Goal: Transaction & Acquisition: Download file/media

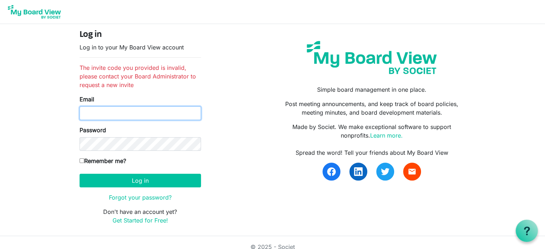
type input "[EMAIL_ADDRESS][DOMAIN_NAME]"
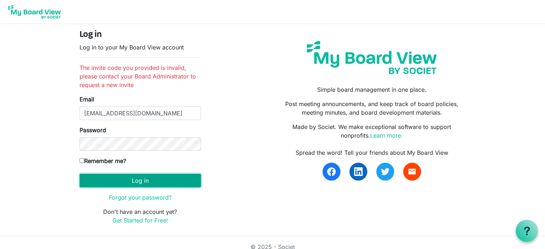
click at [156, 178] on button "Log in" at bounding box center [139, 181] width 121 height 14
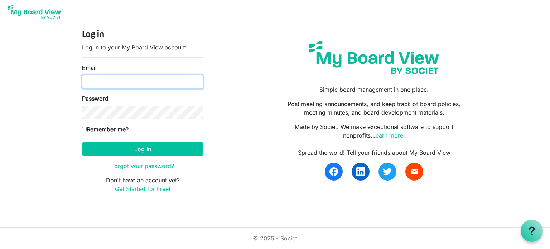
type input "[EMAIL_ADDRESS][DOMAIN_NAME]"
click at [168, 82] on input "[EMAIL_ADDRESS][DOMAIN_NAME]" at bounding box center [142, 82] width 121 height 14
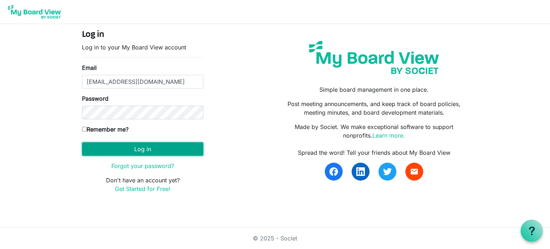
click at [138, 148] on button "Log in" at bounding box center [142, 149] width 121 height 14
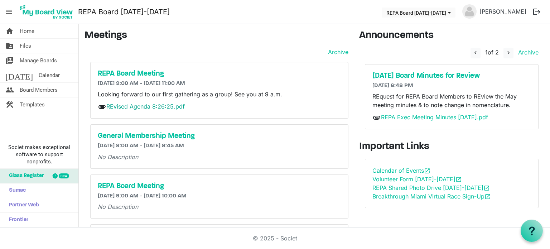
click at [167, 106] on link "REvised Agenda 8:26:25.pdf" at bounding box center [145, 106] width 78 height 7
click at [33, 34] on span "Home" at bounding box center [27, 31] width 15 height 14
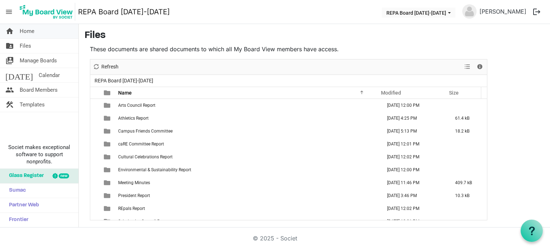
scroll to position [59, 0]
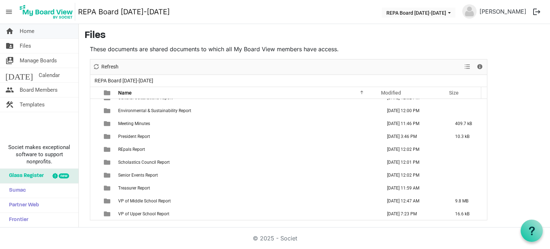
click at [31, 34] on span "Home" at bounding box center [27, 31] width 15 height 14
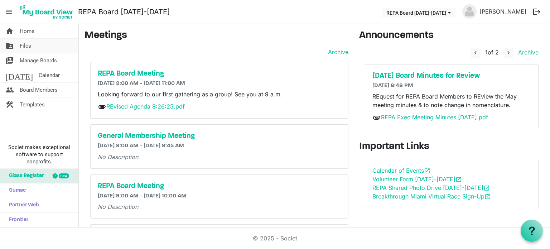
click at [32, 43] on link "folder_shared Files" at bounding box center [39, 46] width 78 height 14
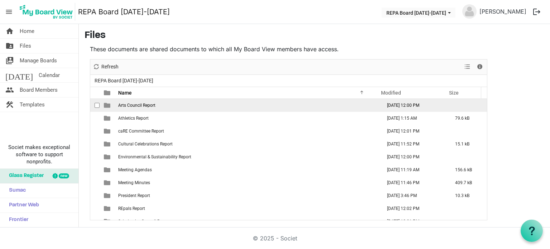
scroll to position [59, 0]
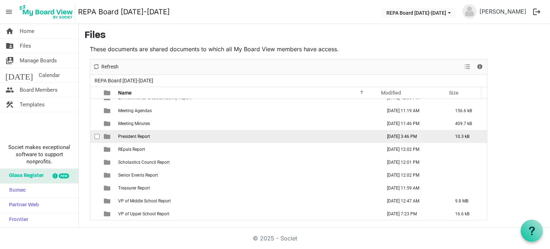
click at [204, 135] on td "President Report" at bounding box center [248, 136] width 264 height 13
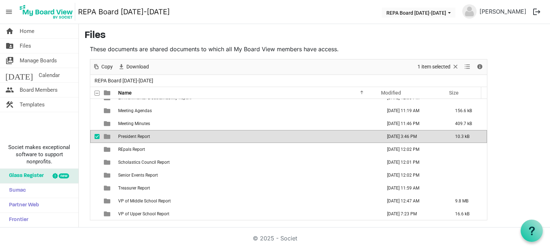
click at [203, 135] on td "President Report" at bounding box center [248, 136] width 264 height 13
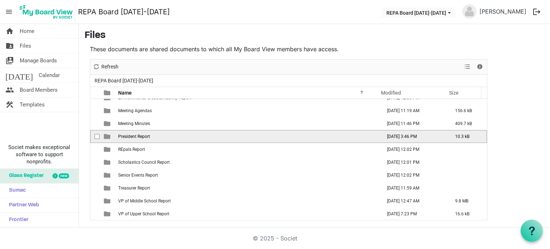
click at [203, 135] on td "President Report" at bounding box center [248, 136] width 264 height 13
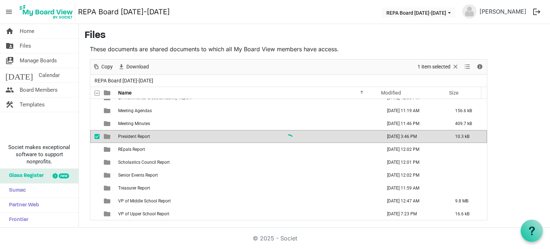
scroll to position [0, 0]
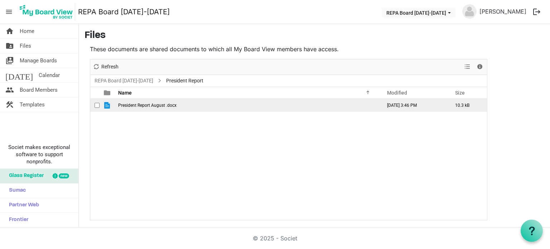
click at [171, 104] on span "President Report August .docx" at bounding box center [147, 105] width 58 height 5
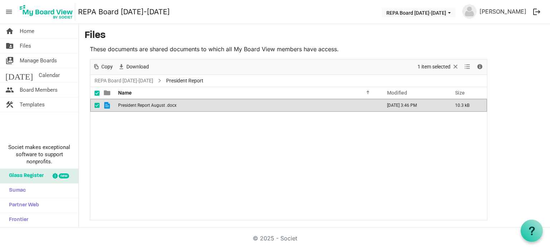
click at [171, 104] on span "President Report August .docx" at bounding box center [147, 105] width 58 height 5
click at [39, 29] on link "home Home" at bounding box center [39, 31] width 78 height 14
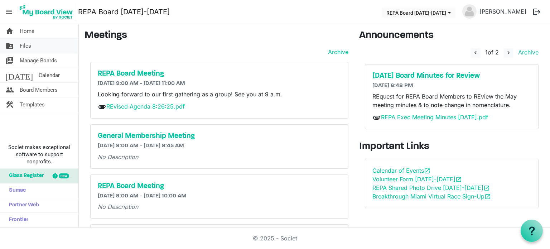
click at [33, 41] on link "folder_shared Files" at bounding box center [39, 46] width 78 height 14
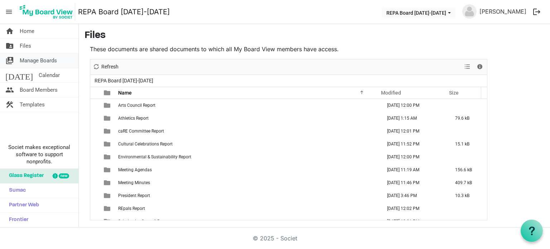
click at [50, 60] on span "Manage Boards" at bounding box center [38, 60] width 37 height 14
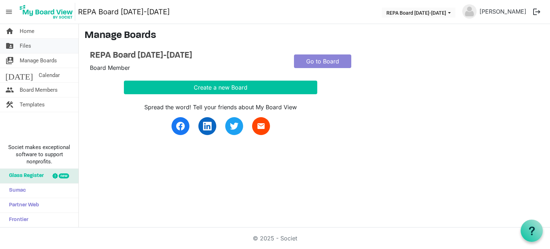
click at [48, 43] on link "folder_shared Files" at bounding box center [39, 46] width 78 height 14
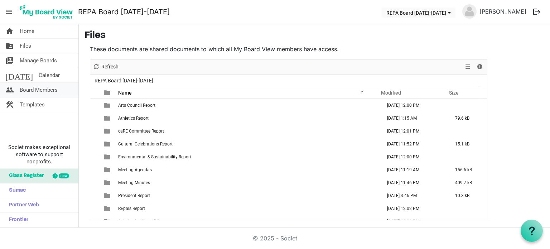
click at [52, 89] on span "Board Members" at bounding box center [39, 90] width 38 height 14
